Goal: Communication & Community: Answer question/provide support

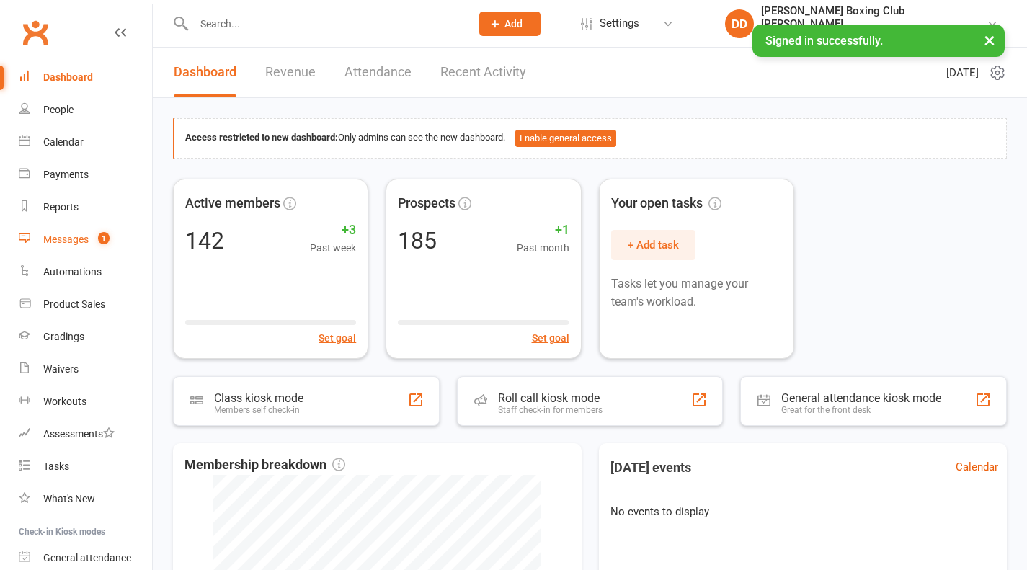
click at [63, 241] on div "Messages" at bounding box center [65, 239] width 45 height 12
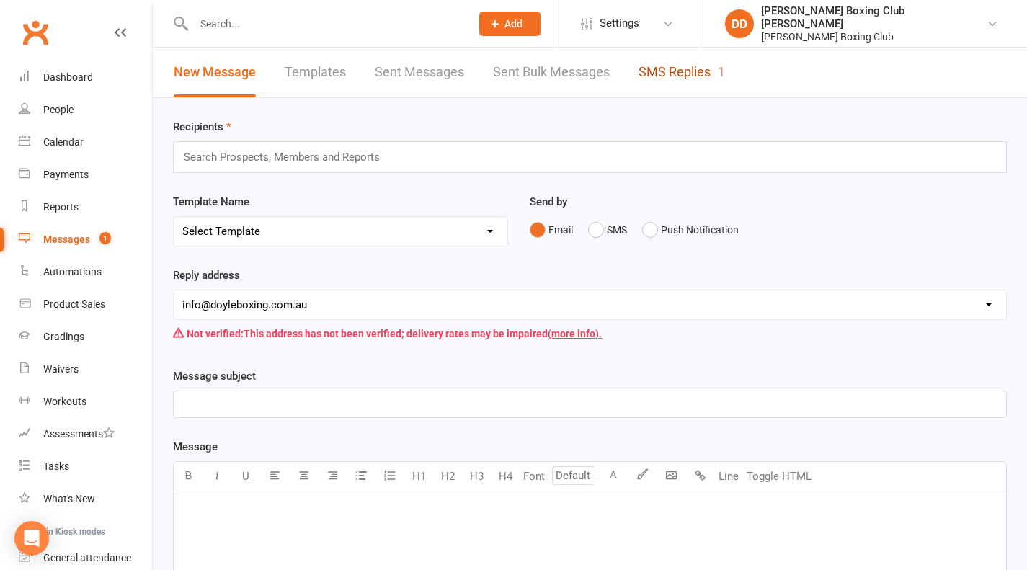
click at [659, 76] on link "SMS Replies 1" at bounding box center [681, 73] width 86 height 50
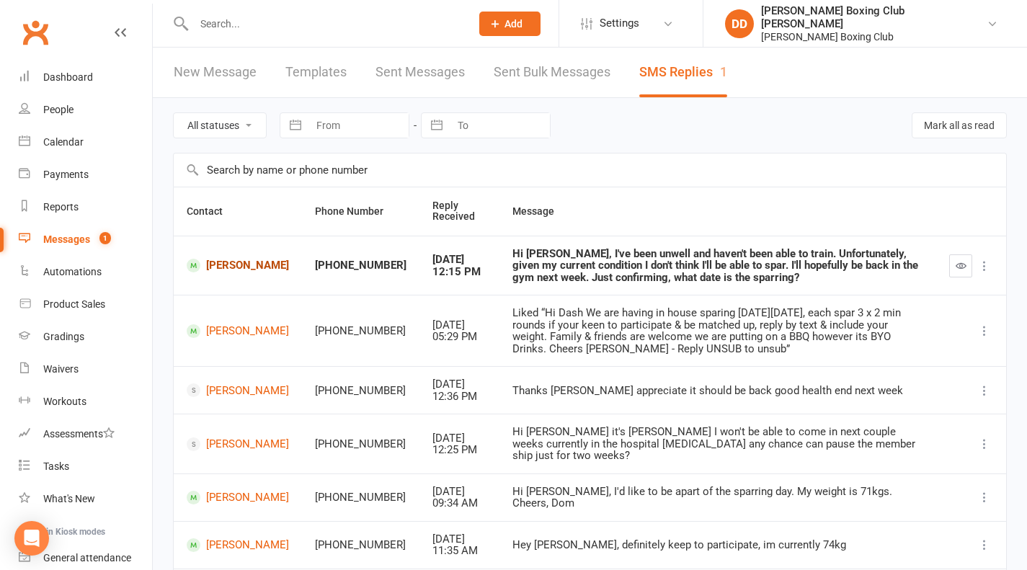
click at [232, 259] on link "[PERSON_NAME]" at bounding box center [238, 266] width 102 height 14
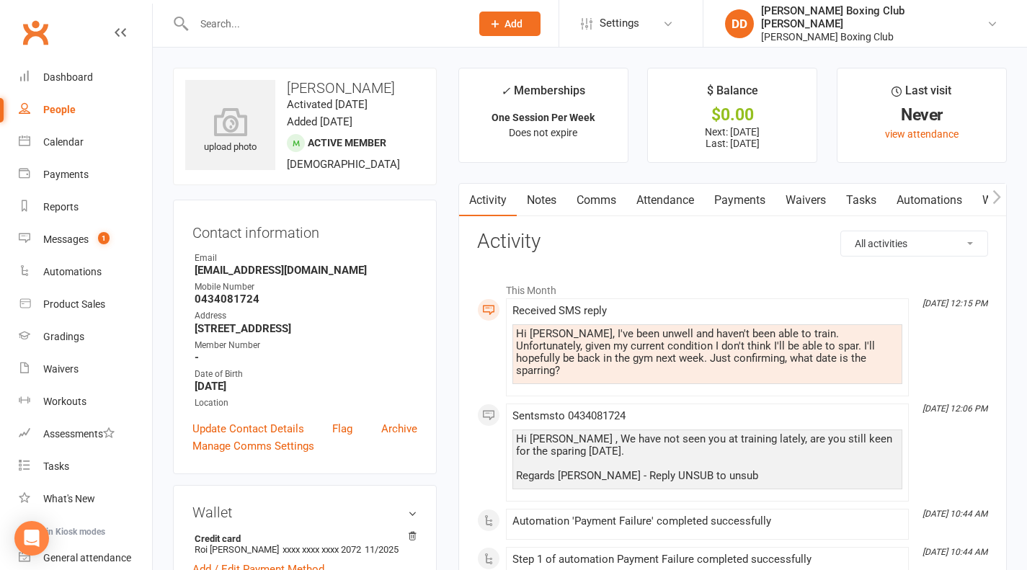
click at [592, 200] on link "Comms" at bounding box center [596, 200] width 60 height 33
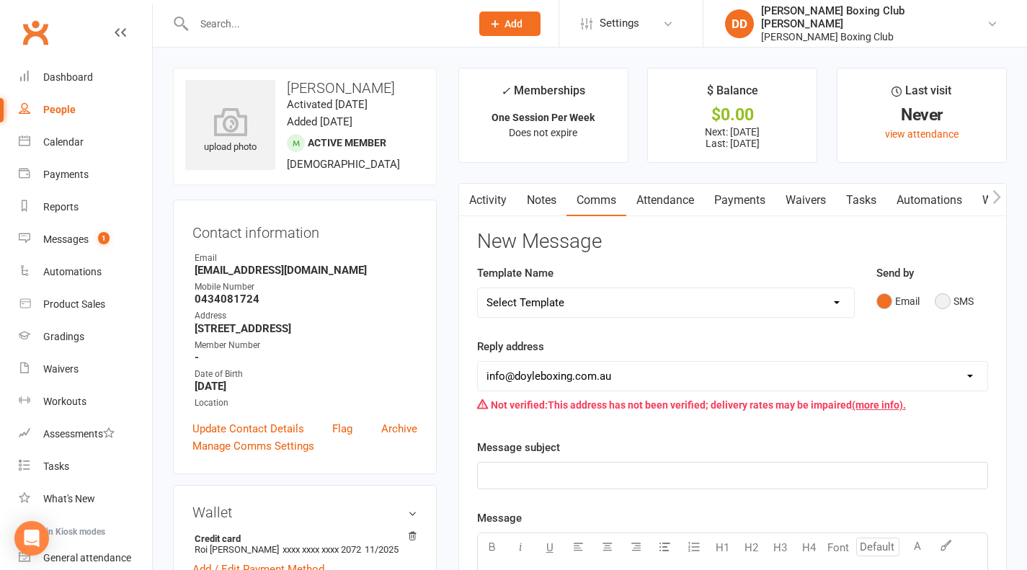
click at [943, 300] on button "SMS" at bounding box center [954, 300] width 39 height 27
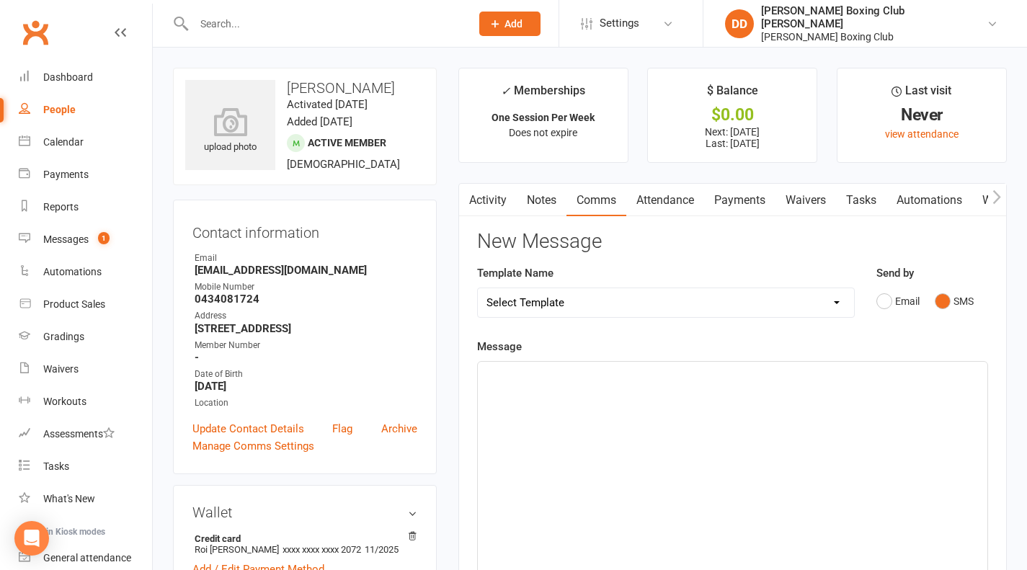
scroll to position [144, 0]
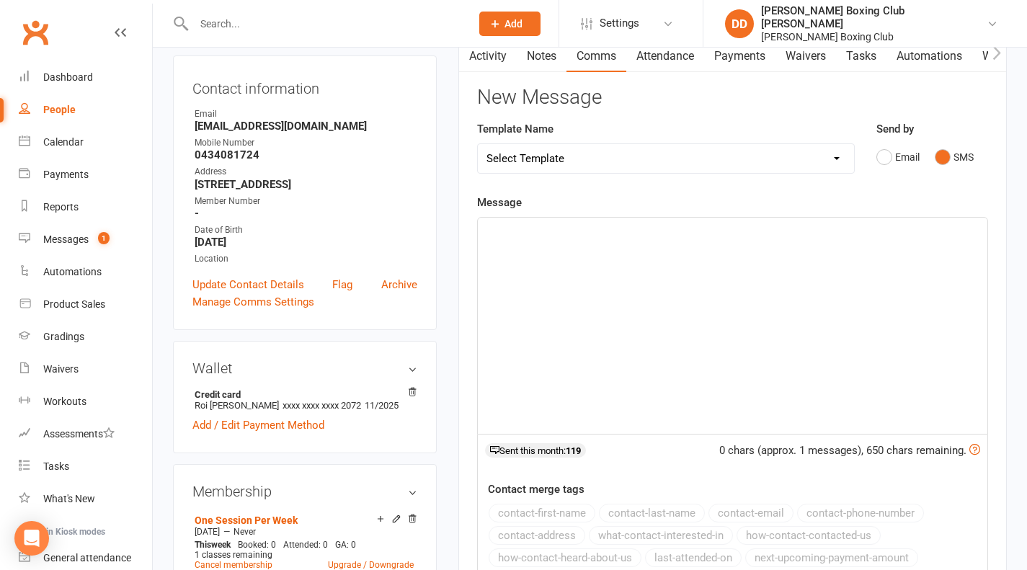
click at [537, 241] on div "﻿" at bounding box center [732, 326] width 509 height 216
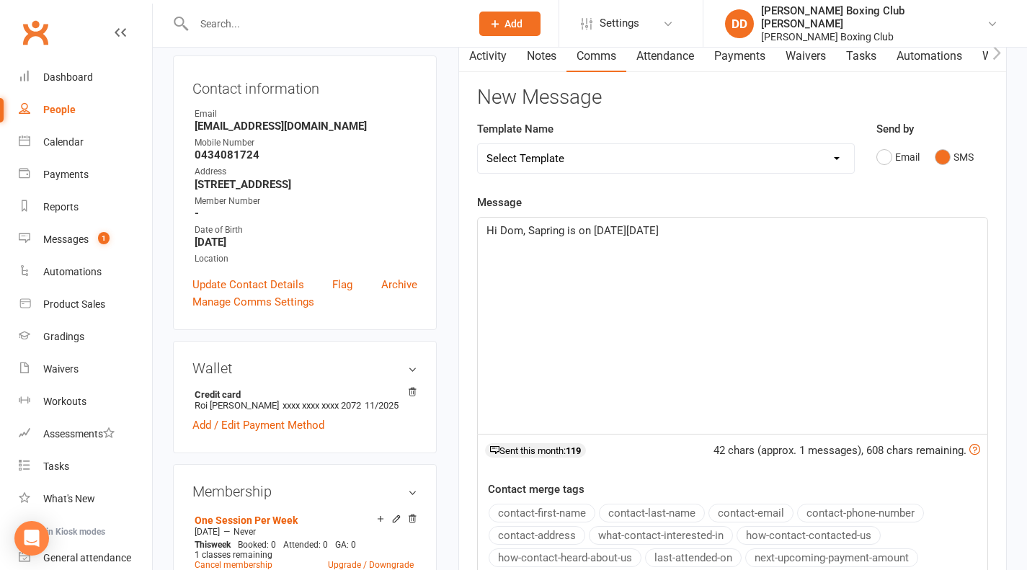
scroll to position [432, 0]
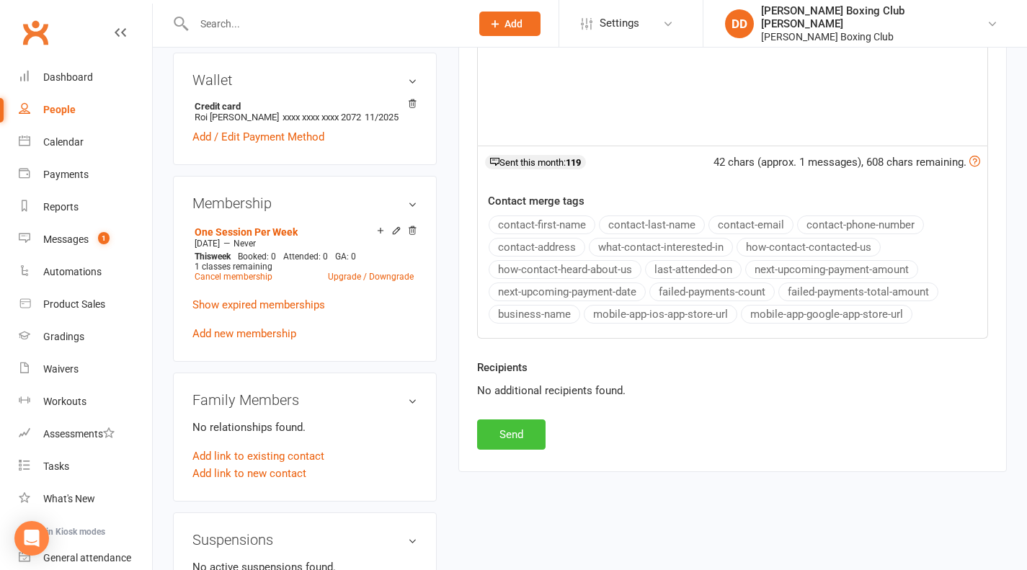
click at [531, 436] on button "Send" at bounding box center [511, 434] width 68 height 30
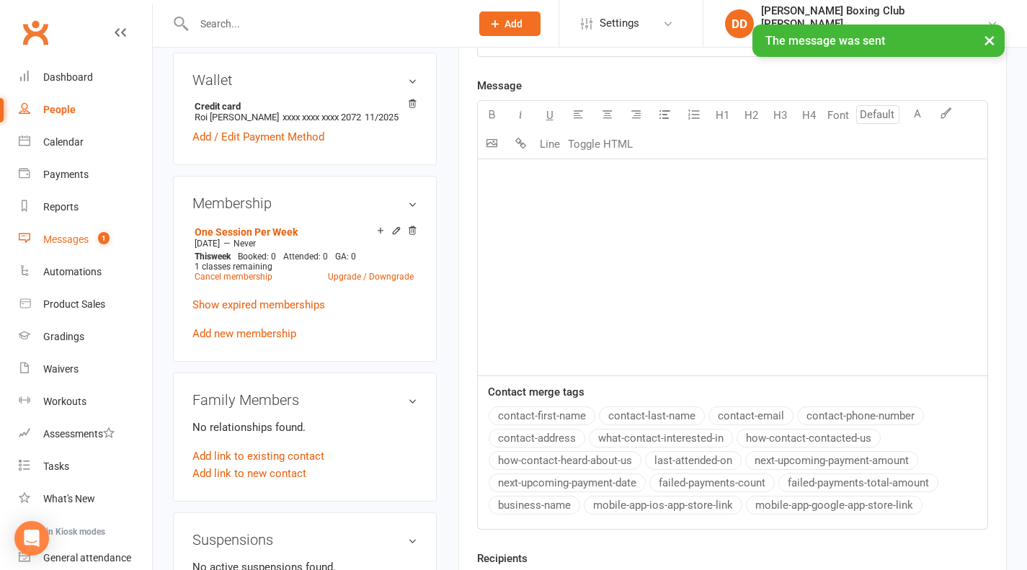
click at [57, 238] on div "Messages" at bounding box center [65, 239] width 45 height 12
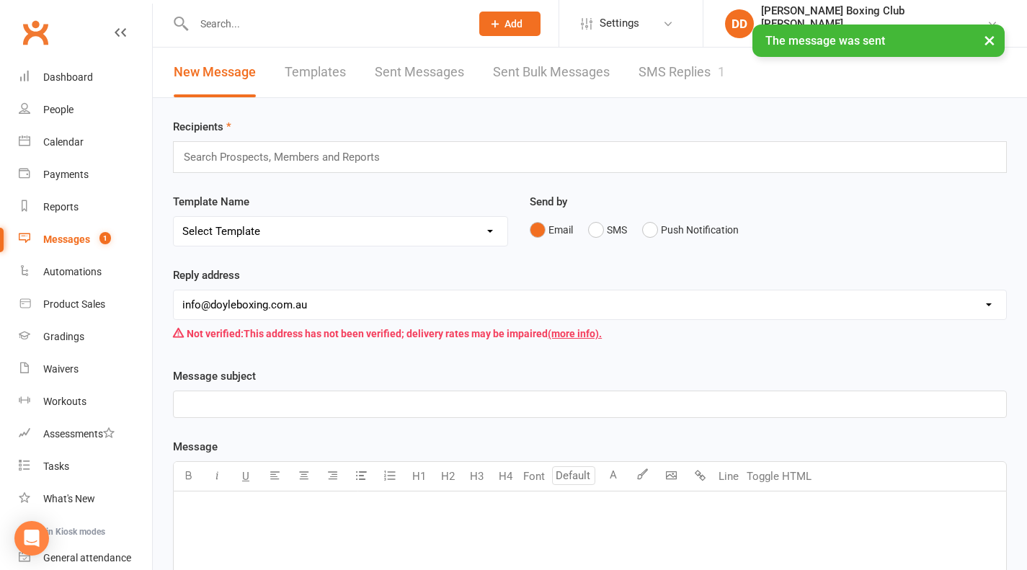
click at [76, 239] on div "Messages" at bounding box center [66, 239] width 47 height 12
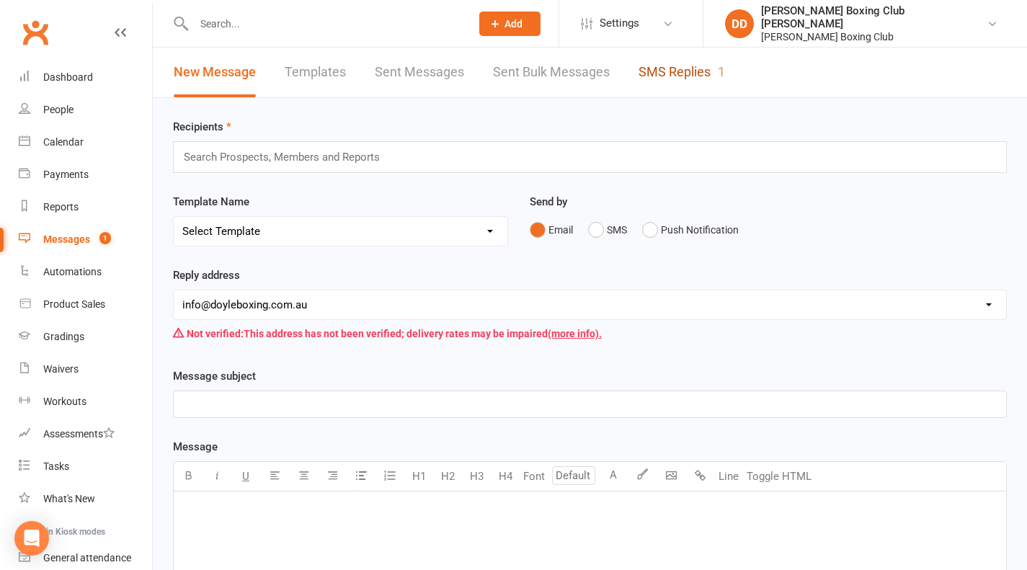
click at [660, 73] on link "SMS Replies 1" at bounding box center [681, 73] width 86 height 50
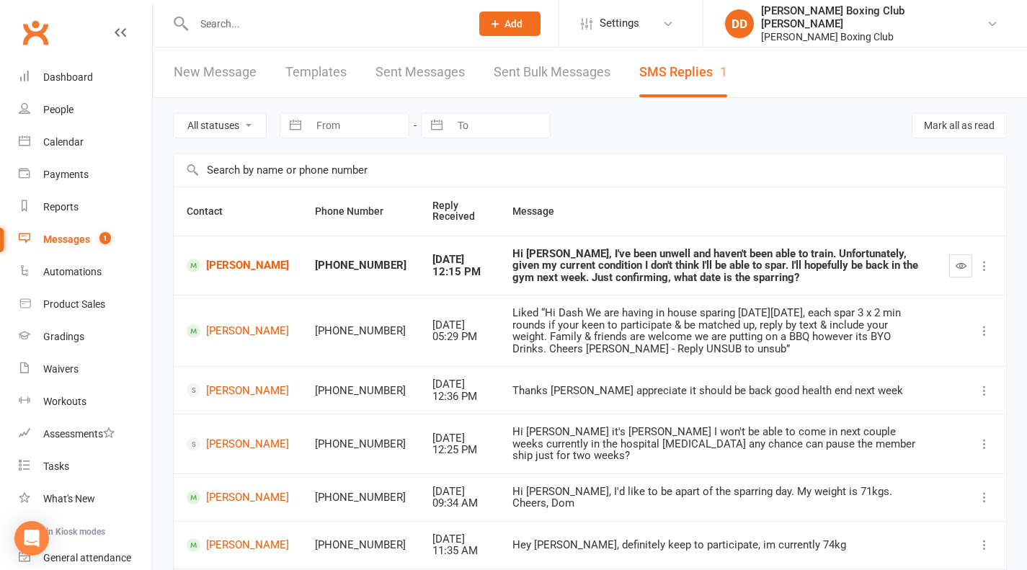
click at [959, 270] on icon "button" at bounding box center [960, 265] width 11 height 11
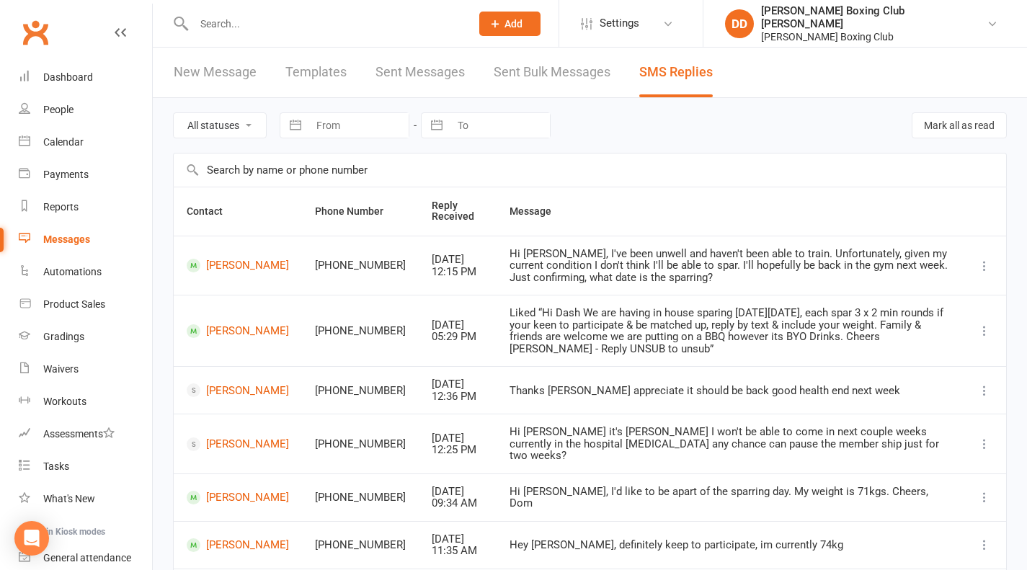
click at [224, 22] on input "text" at bounding box center [325, 24] width 271 height 20
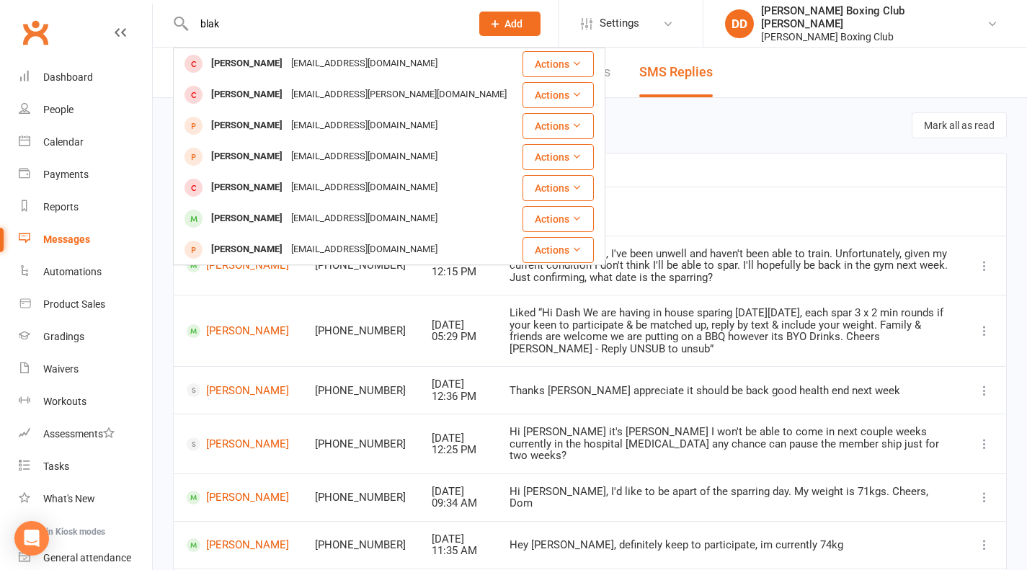
type input "blak"
click at [543, 215] on button "Actions" at bounding box center [557, 219] width 71 height 26
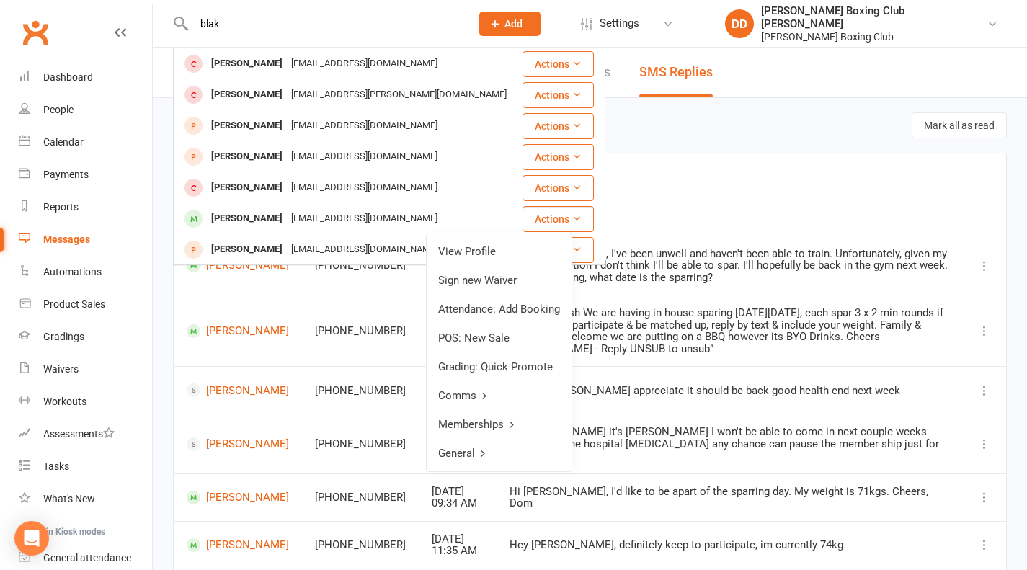
click at [509, 247] on link "View Profile" at bounding box center [499, 251] width 145 height 29
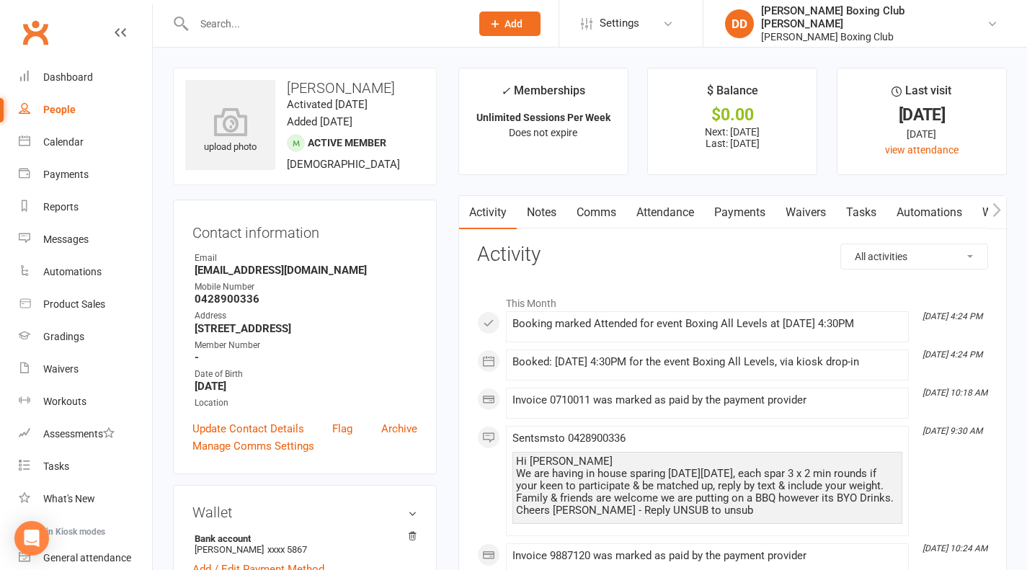
click at [253, 18] on input "text" at bounding box center [325, 24] width 271 height 20
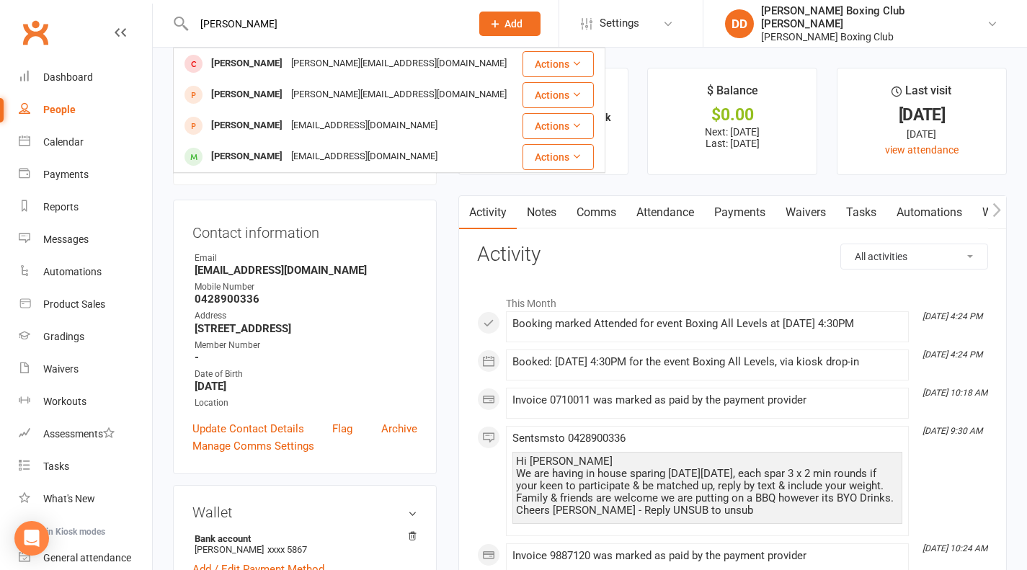
type input "[PERSON_NAME]"
click at [543, 150] on button "Actions" at bounding box center [557, 157] width 71 height 26
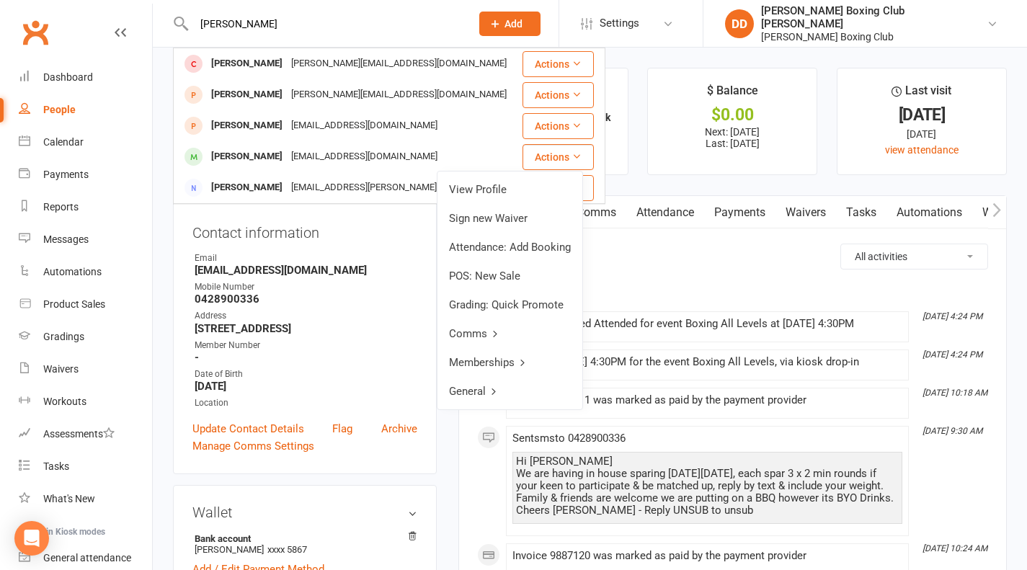
click at [539, 189] on link "View Profile" at bounding box center [509, 189] width 145 height 29
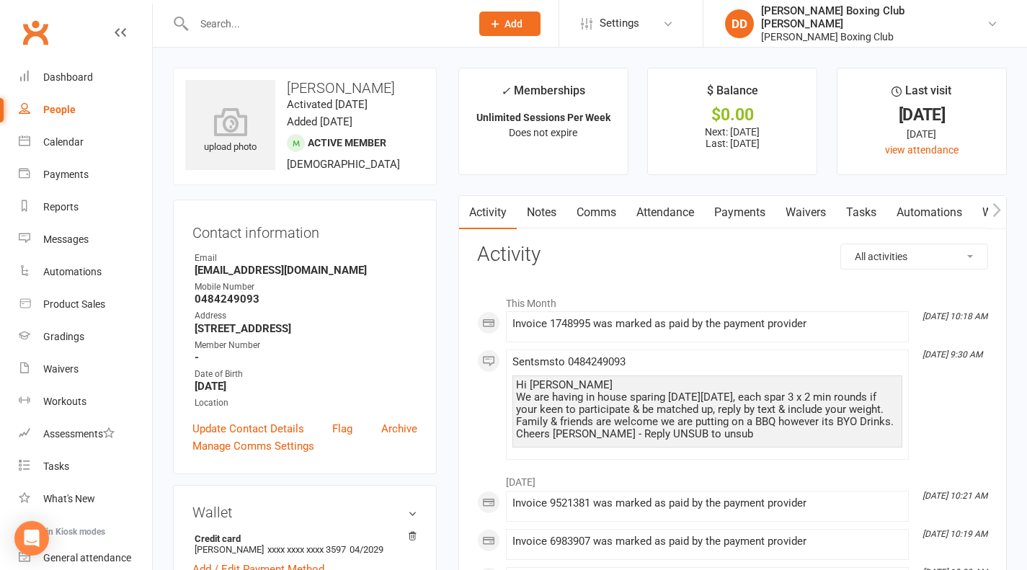
click at [258, 19] on input "text" at bounding box center [325, 24] width 271 height 20
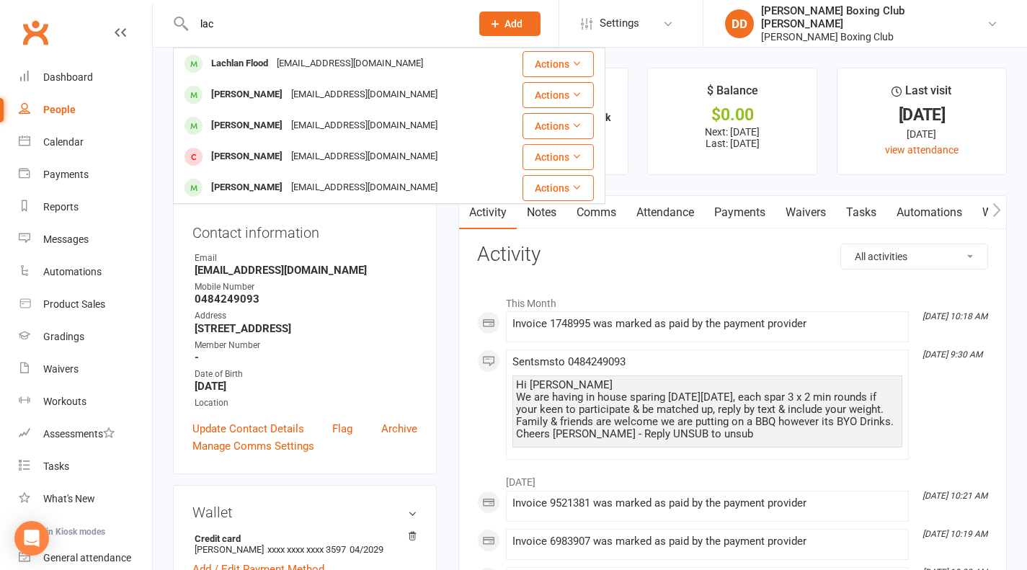
type input "lac"
click at [551, 185] on button "Actions" at bounding box center [557, 188] width 71 height 26
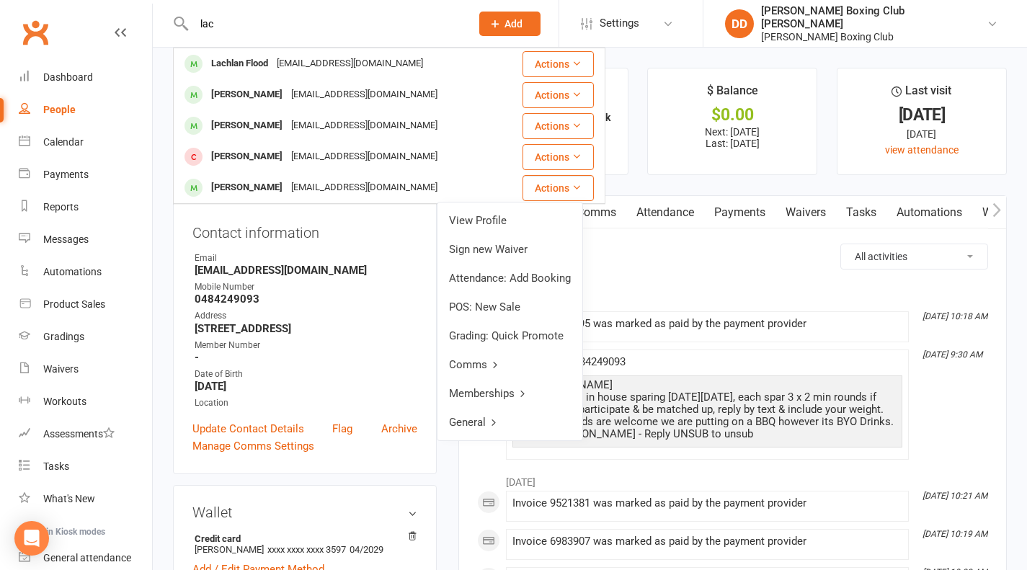
click at [500, 216] on link "View Profile" at bounding box center [509, 220] width 145 height 29
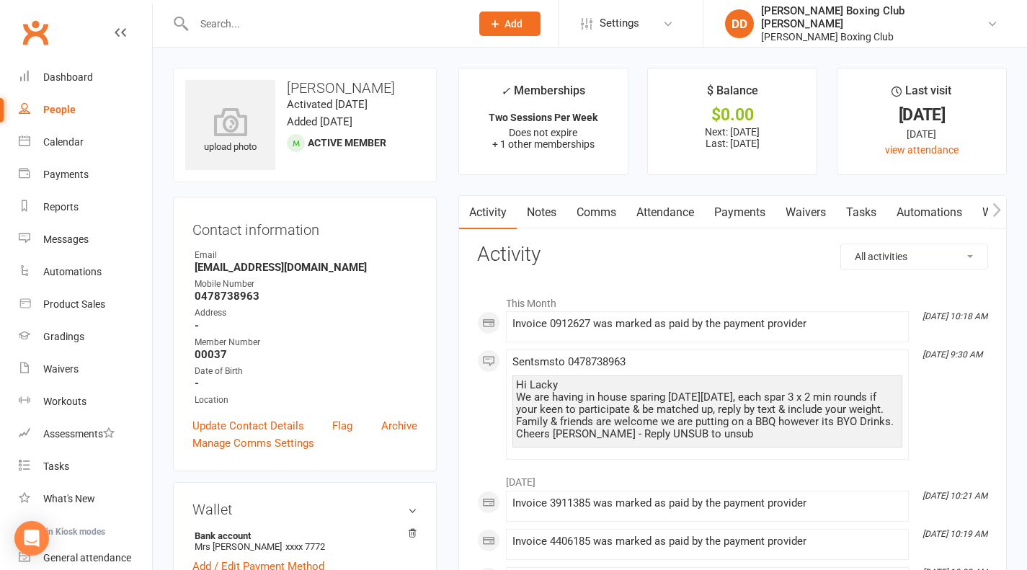
click at [244, 12] on div at bounding box center [316, 23] width 287 height 47
click at [240, 32] on input "text" at bounding box center [325, 24] width 271 height 20
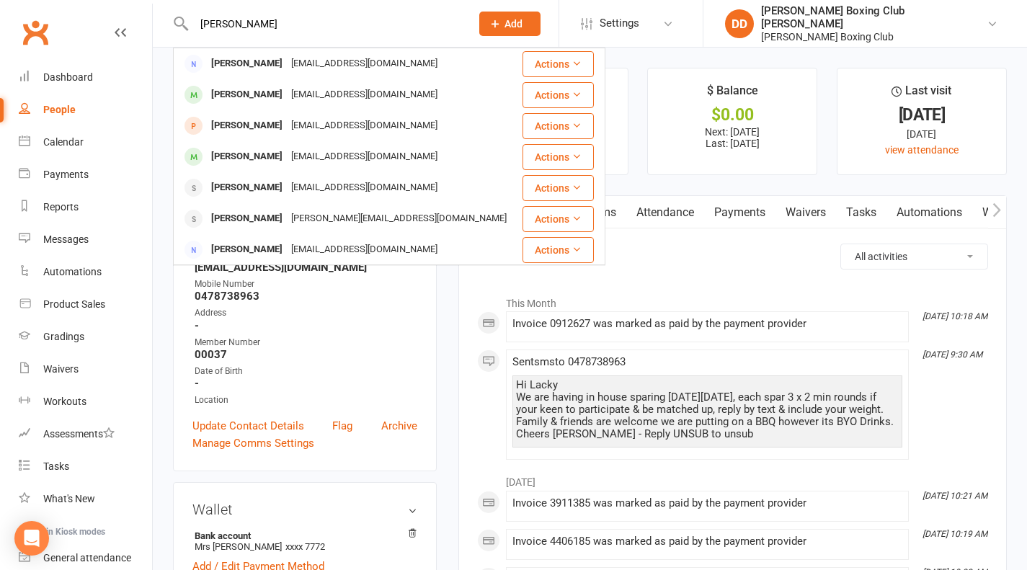
type input "[PERSON_NAME]"
click at [529, 93] on button "Actions" at bounding box center [557, 95] width 71 height 26
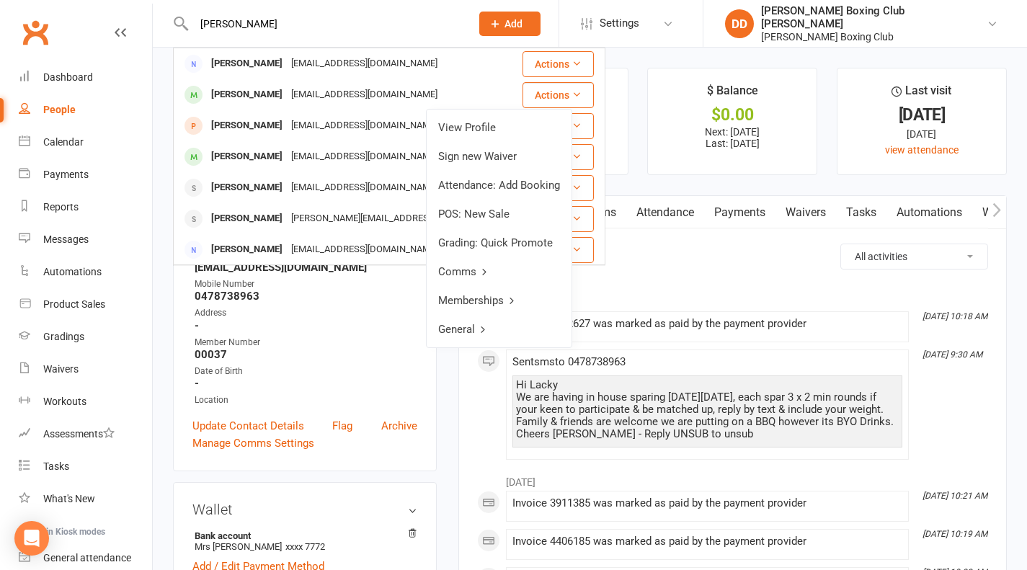
click at [490, 129] on link "View Profile" at bounding box center [499, 127] width 145 height 29
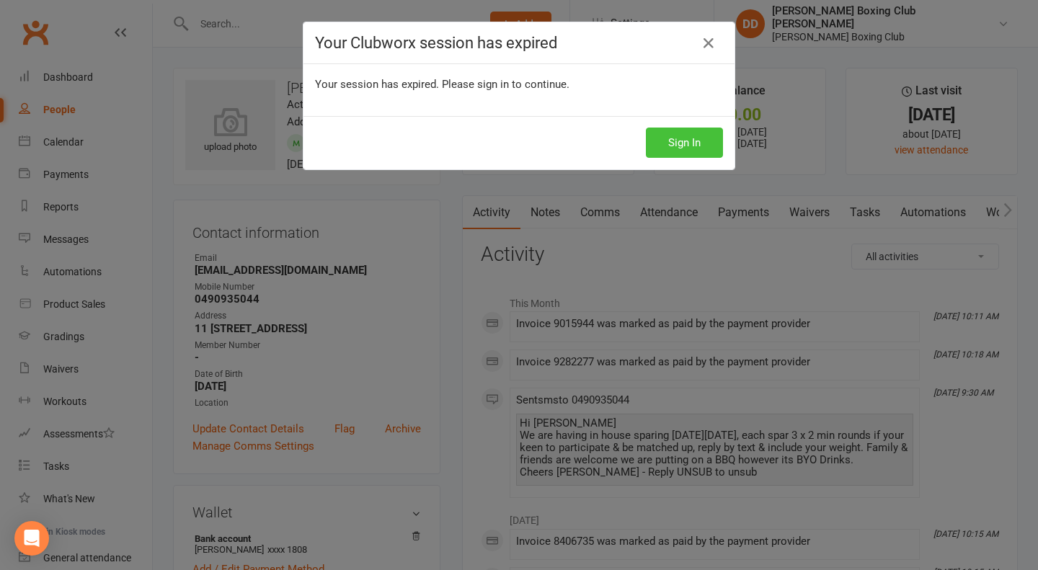
click at [692, 147] on button "Sign In" at bounding box center [684, 143] width 77 height 30
